Goal: Information Seeking & Learning: Understand process/instructions

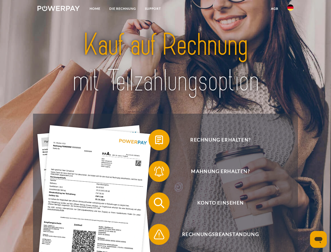
click at [58, 9] on img at bounding box center [58, 8] width 42 height 5
click at [290, 9] on img at bounding box center [290, 7] width 6 height 6
click at [274, 9] on link "agb" at bounding box center [275, 8] width 16 height 9
click at [155, 141] on span at bounding box center [151, 140] width 26 height 26
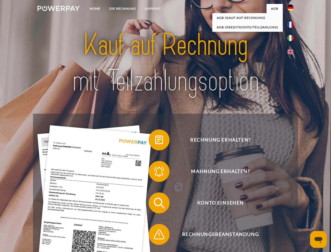
click at [155, 172] on span at bounding box center [151, 171] width 26 height 26
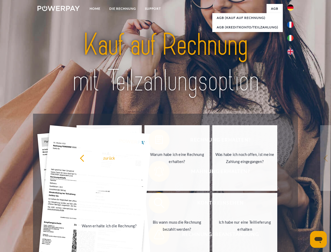
click at [155, 204] on link "Bis wann muss die Rechnung bezahlt werden?" at bounding box center [176, 226] width 65 height 66
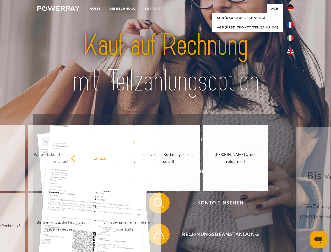
click at [155, 235] on span at bounding box center [151, 234] width 26 height 26
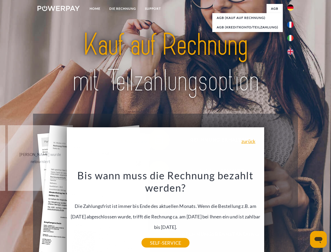
click at [318, 239] on icon "Messaging-Fenster öffnen" at bounding box center [319, 240] width 8 height 6
